Goal: Share content

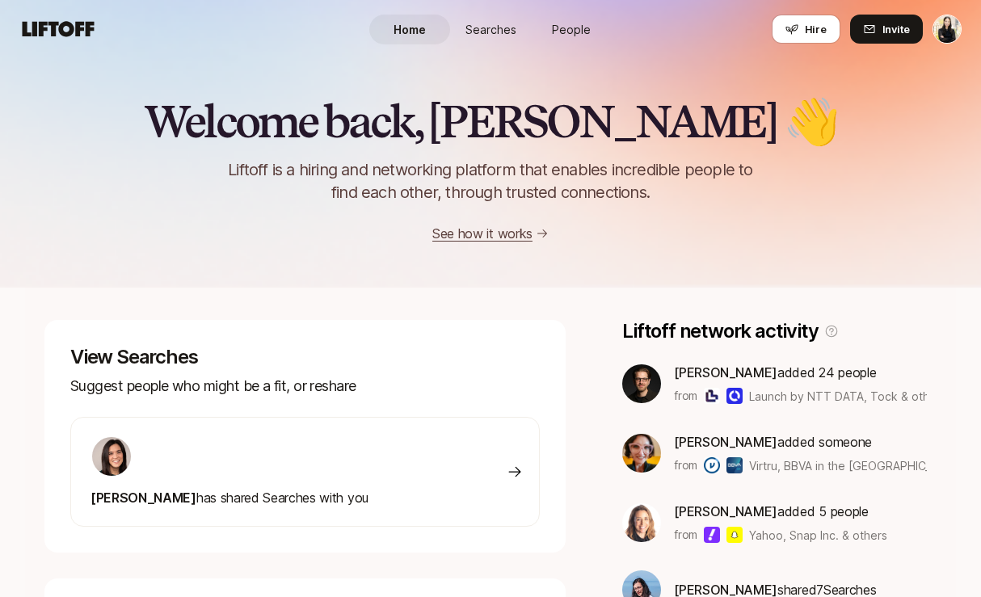
click at [477, 30] on span "Searches" at bounding box center [491, 29] width 51 height 17
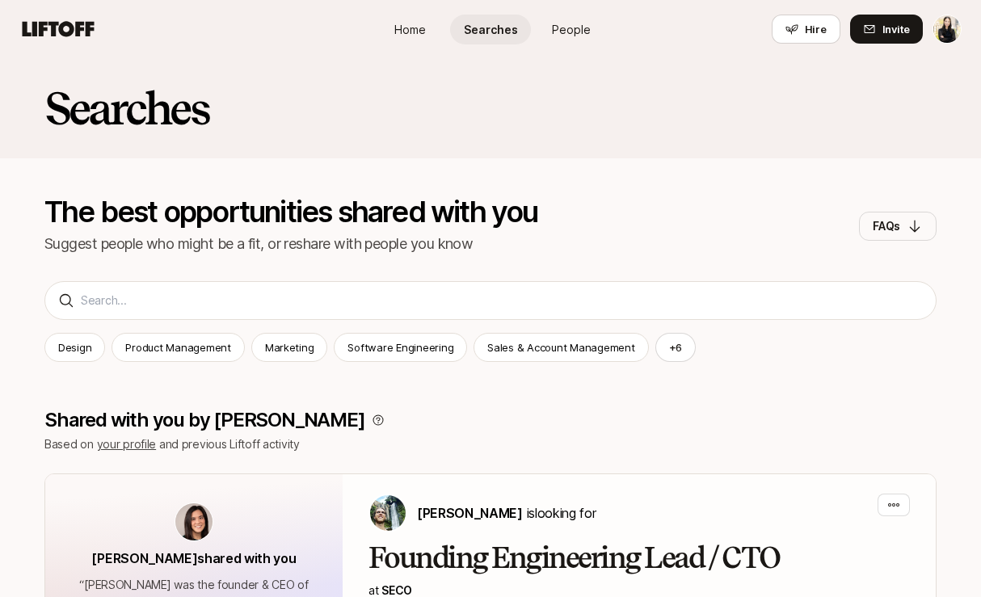
scroll to position [193, 0]
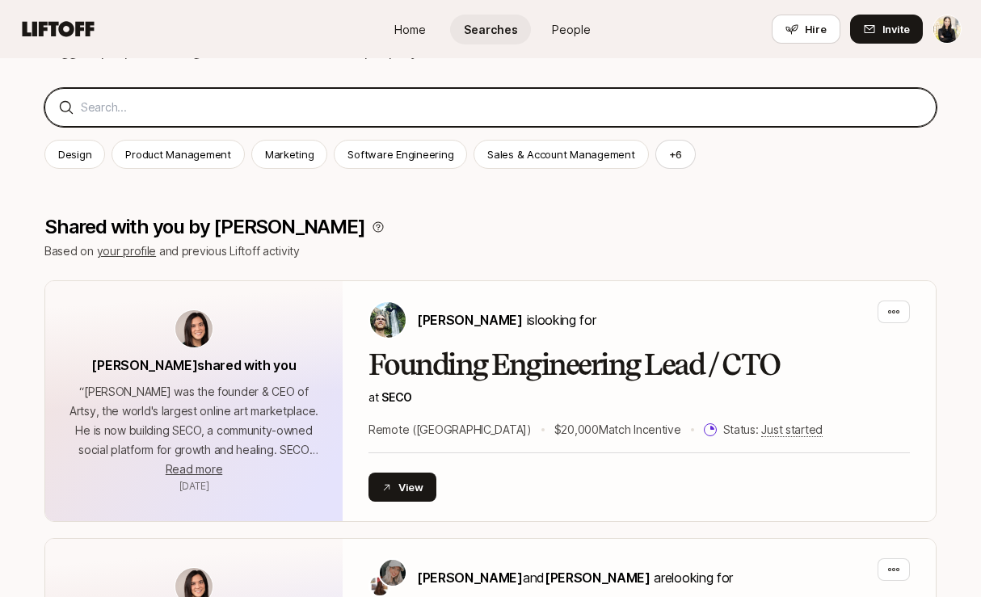
click at [291, 115] on input at bounding box center [502, 107] width 842 height 19
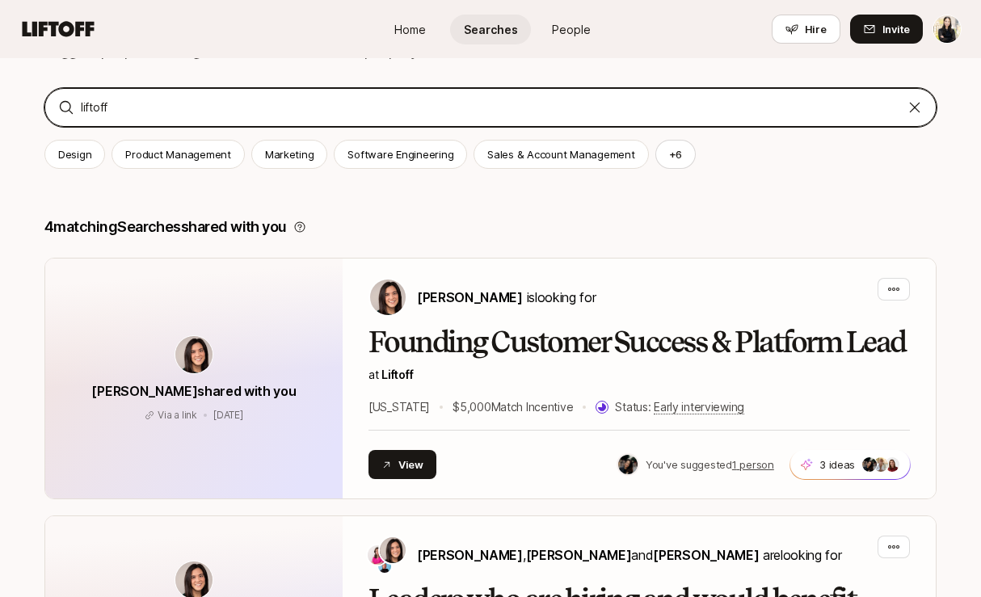
type input "liftoff"
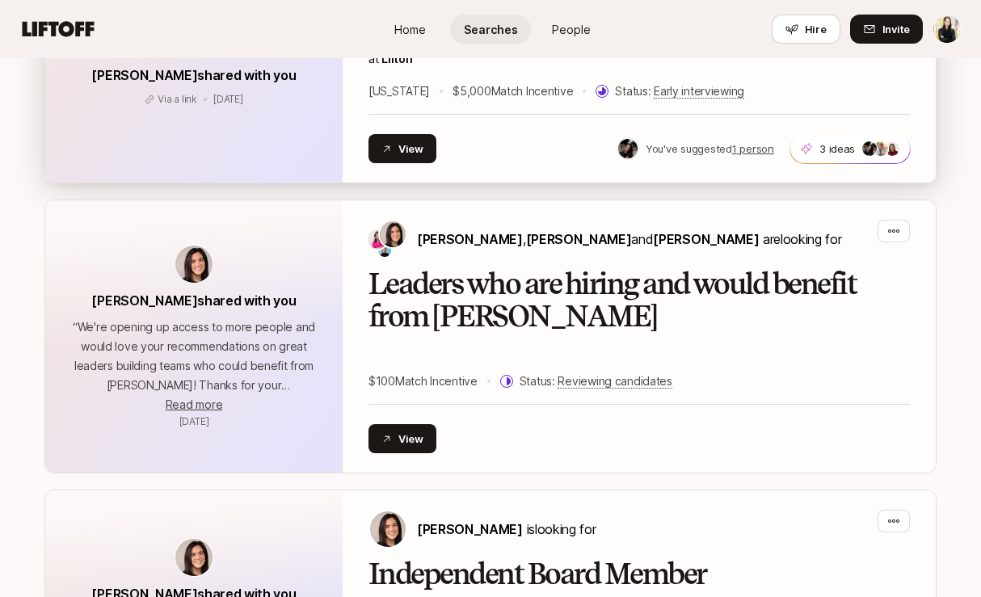
scroll to position [518, 0]
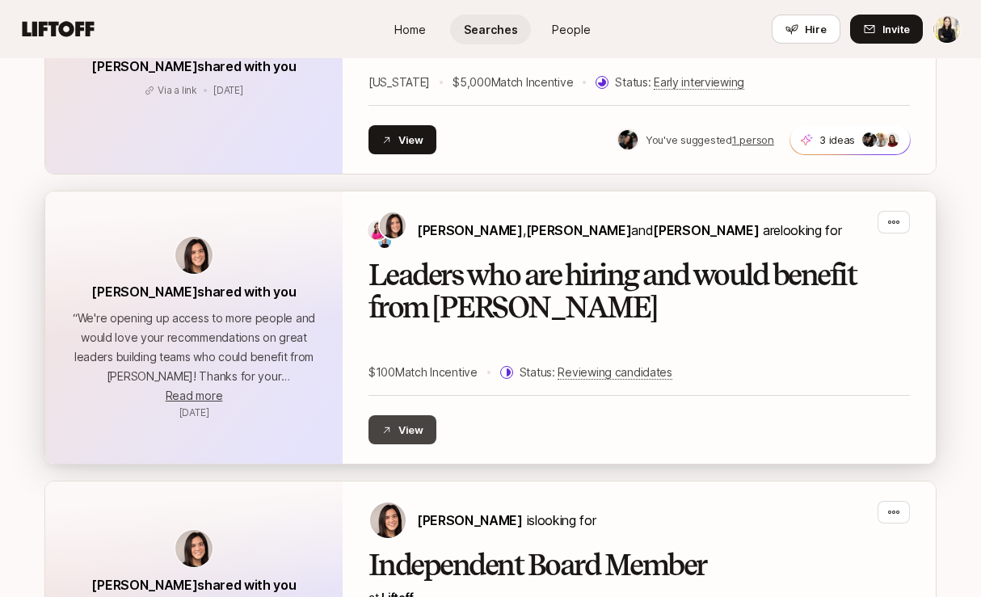
click at [396, 428] on button "View" at bounding box center [403, 430] width 68 height 29
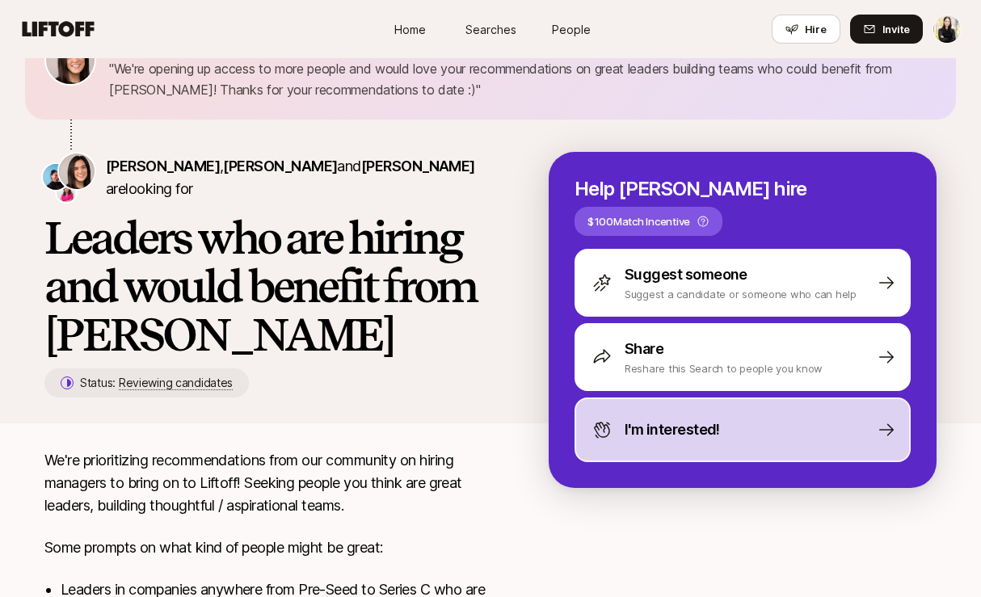
scroll to position [62, 0]
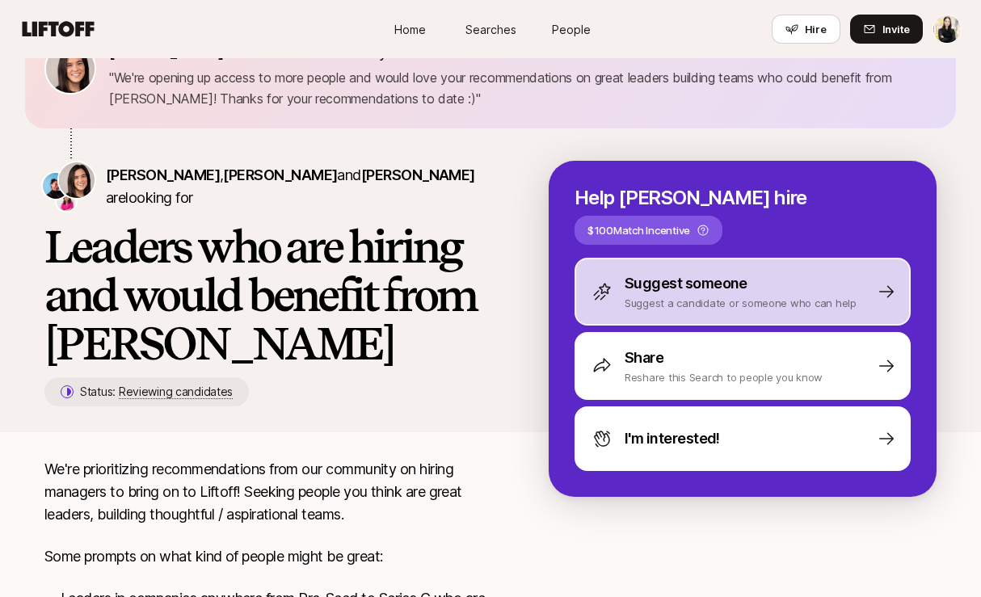
click at [665, 295] on p "Suggest a candidate or someone who can help" at bounding box center [741, 303] width 232 height 16
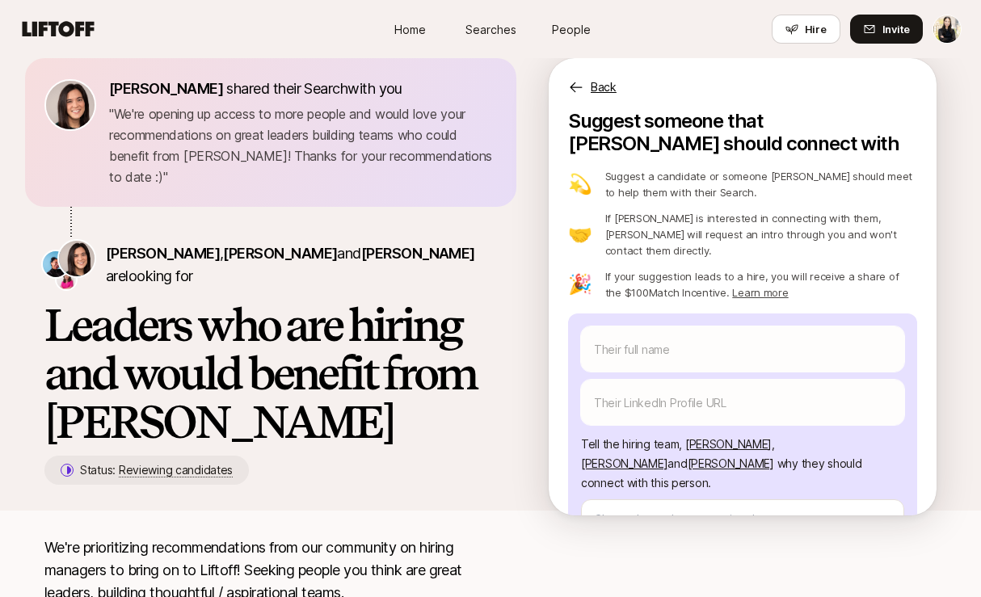
scroll to position [16, 0]
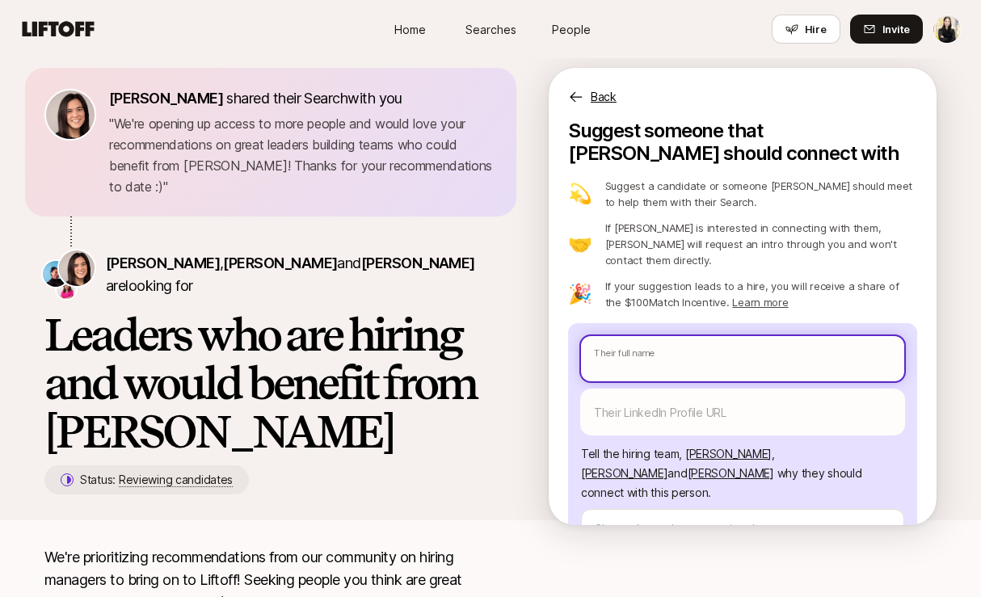
click at [699, 340] on input "text" at bounding box center [742, 358] width 323 height 45
type textarea "x"
type input "M"
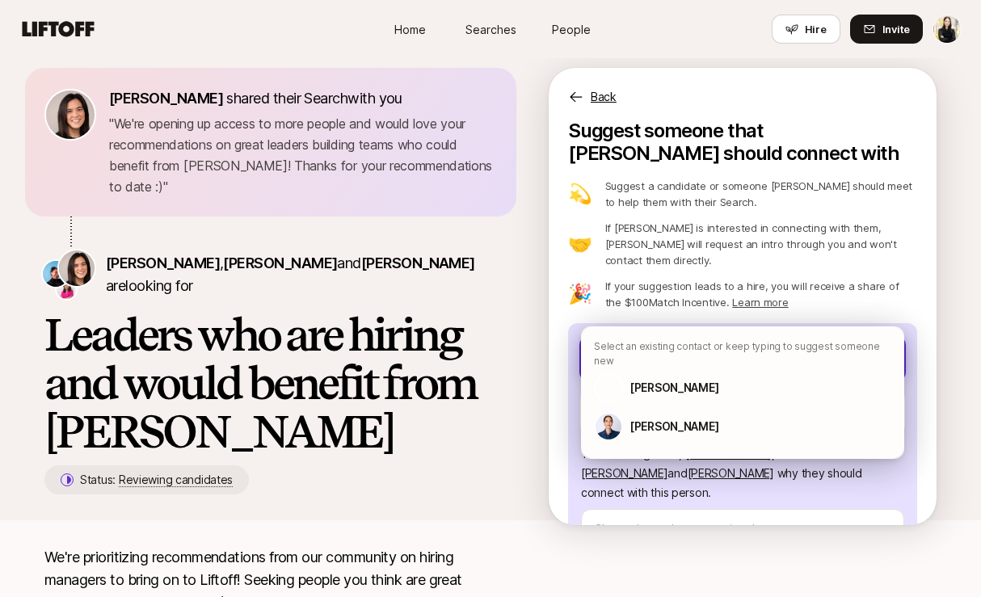
type textarea "x"
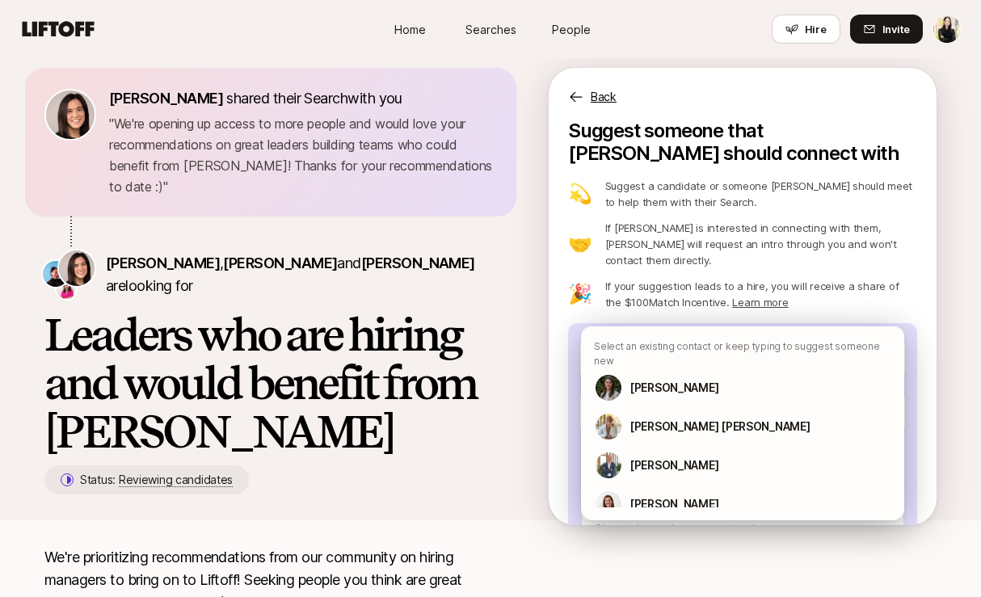
type textarea "x"
click at [606, 92] on p "Back" at bounding box center [604, 96] width 26 height 19
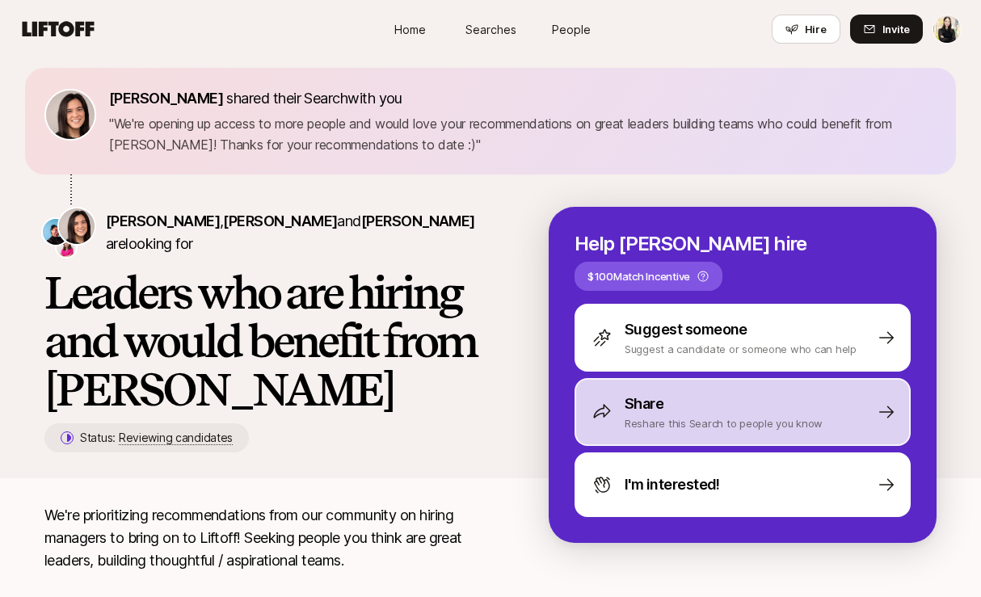
click at [757, 416] on p "Reshare this Search to people you know" at bounding box center [724, 424] width 198 height 16
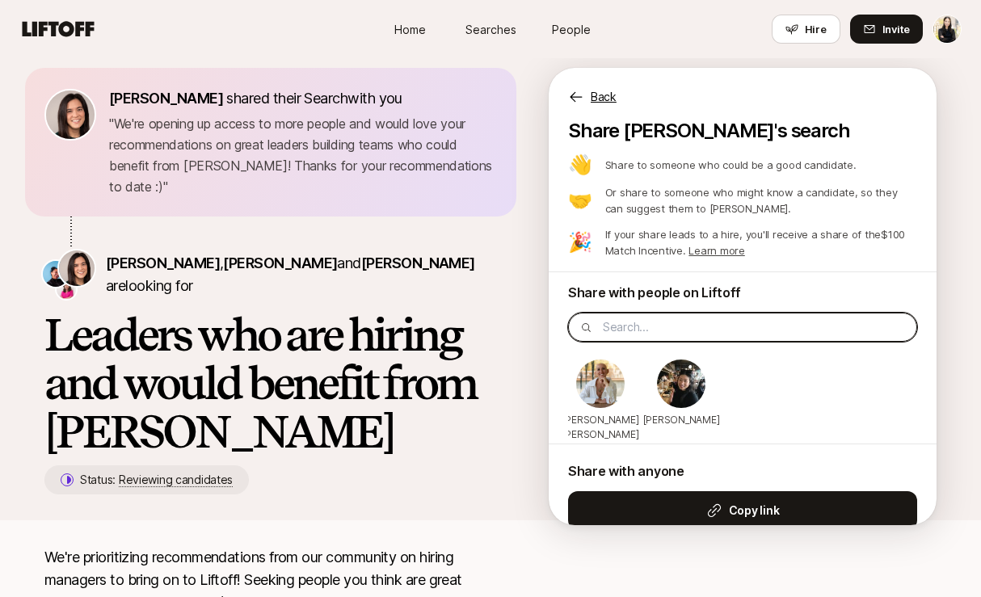
click at [702, 335] on input at bounding box center [755, 327] width 304 height 19
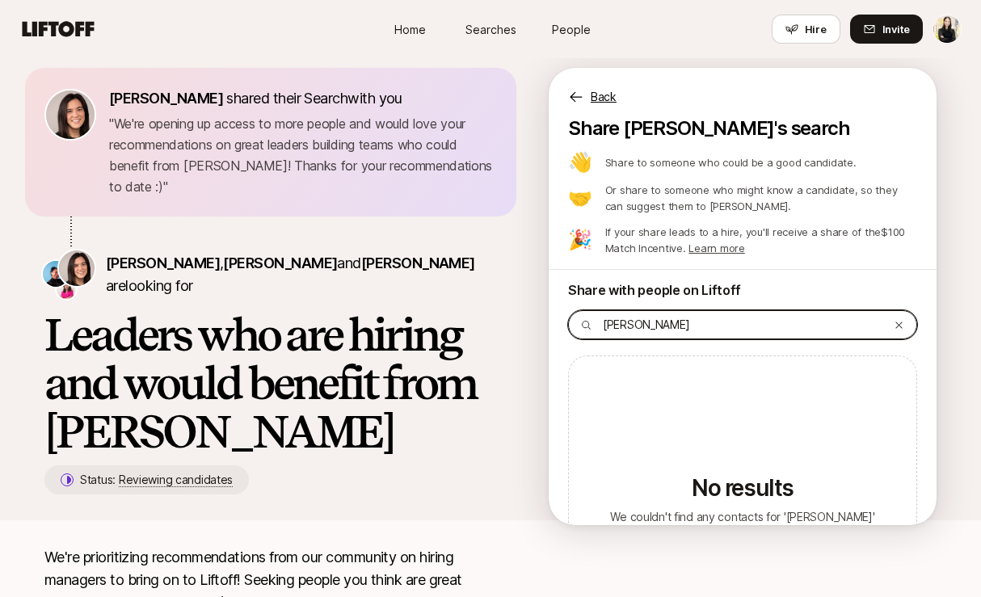
scroll to position [0, 0]
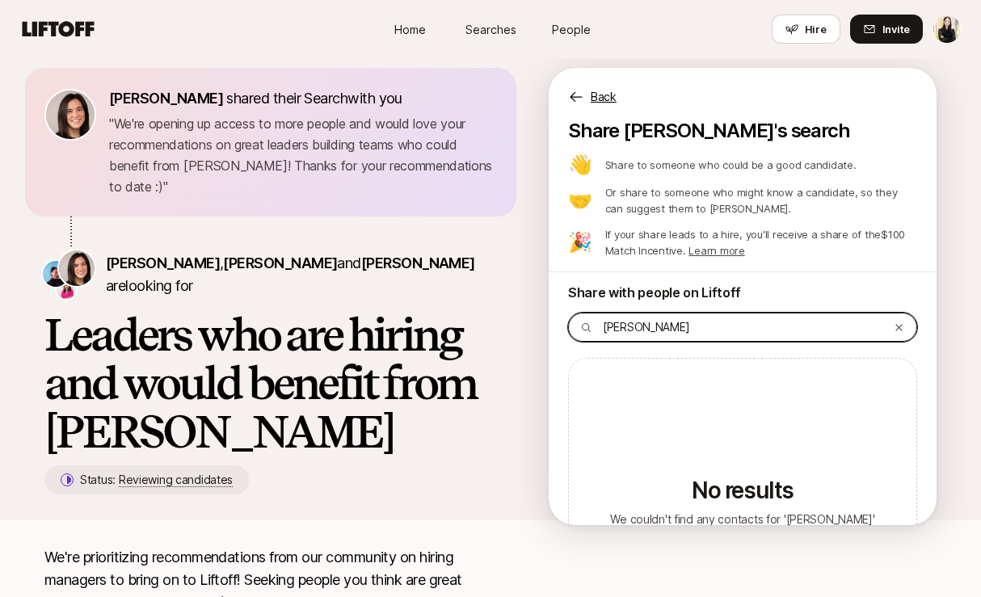
type input "[PERSON_NAME]"
click at [901, 327] on icon at bounding box center [899, 328] width 11 height 11
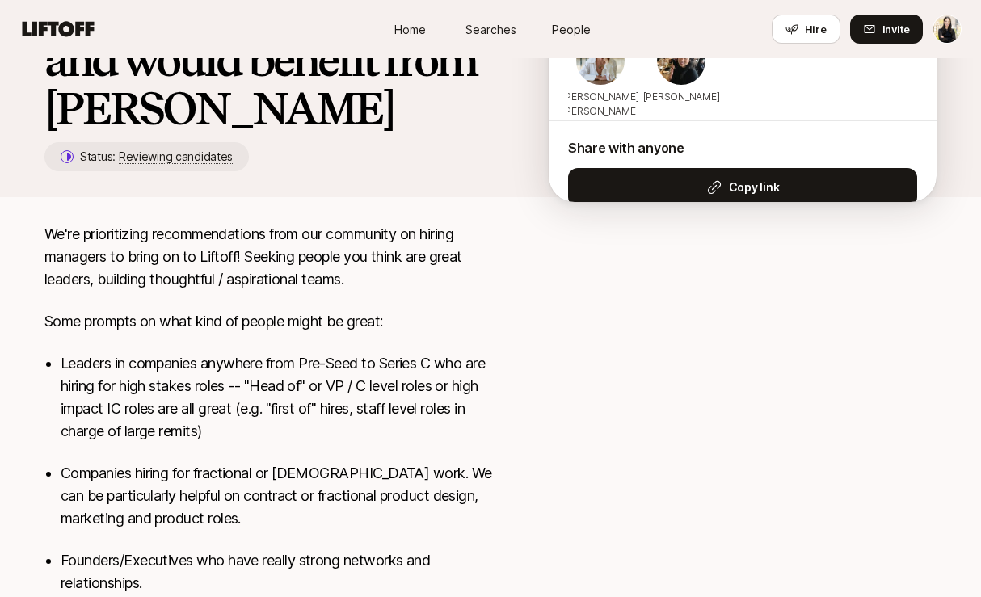
scroll to position [284, 0]
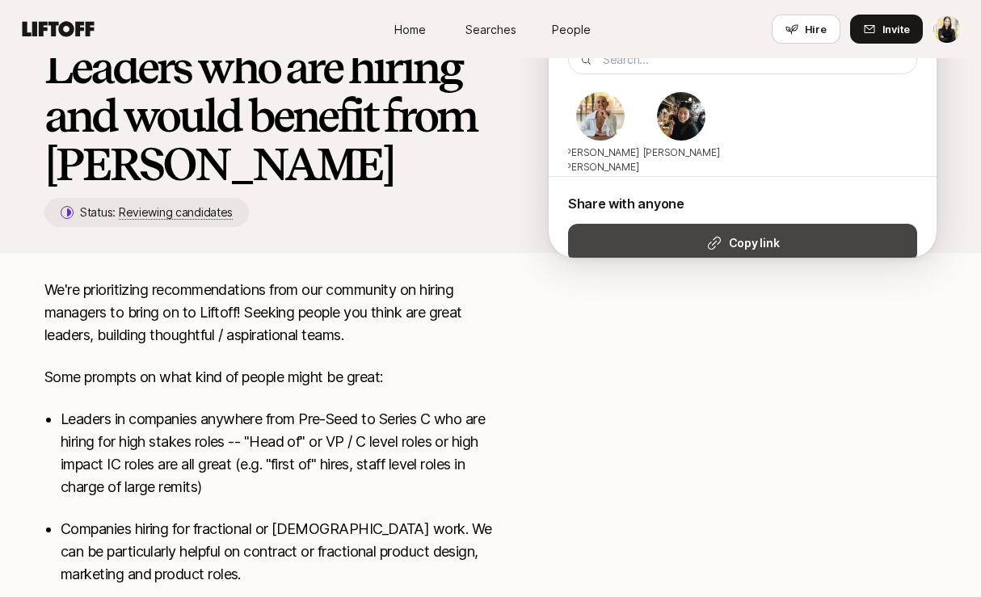
click at [770, 238] on strong "Copy link" at bounding box center [754, 243] width 50 height 19
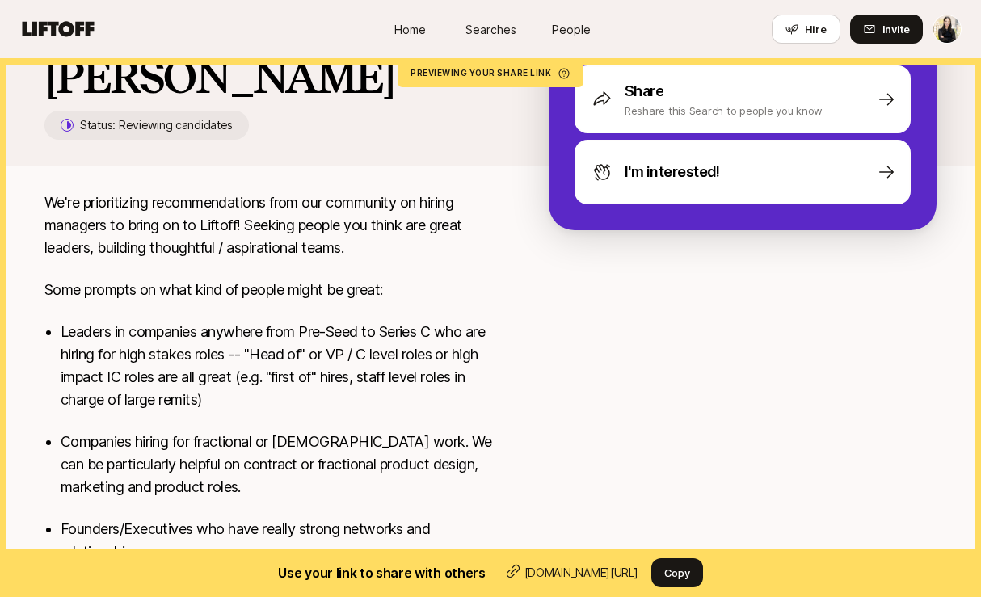
scroll to position [348, 0]
